Goal: Information Seeking & Learning: Learn about a topic

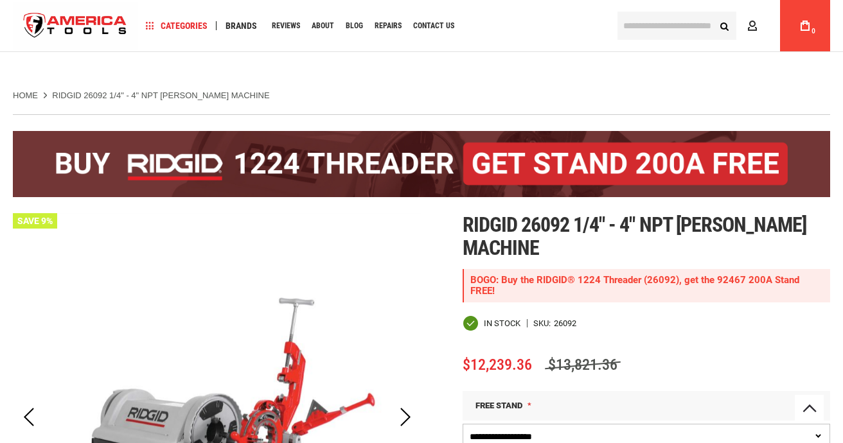
scroll to position [332, 0]
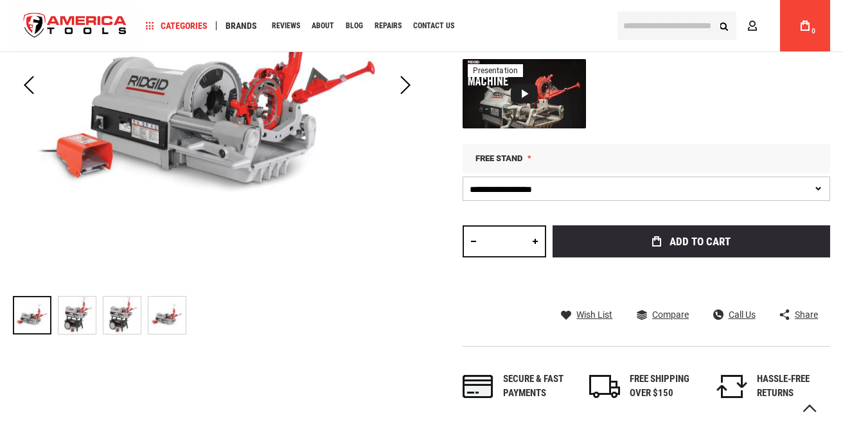
click at [77, 319] on img at bounding box center [76, 315] width 37 height 37
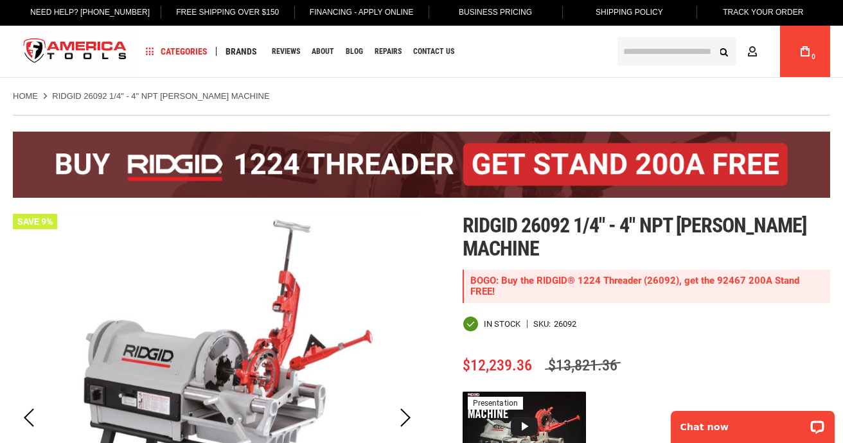
scroll to position [0, 0]
